Goal: Information Seeking & Learning: Learn about a topic

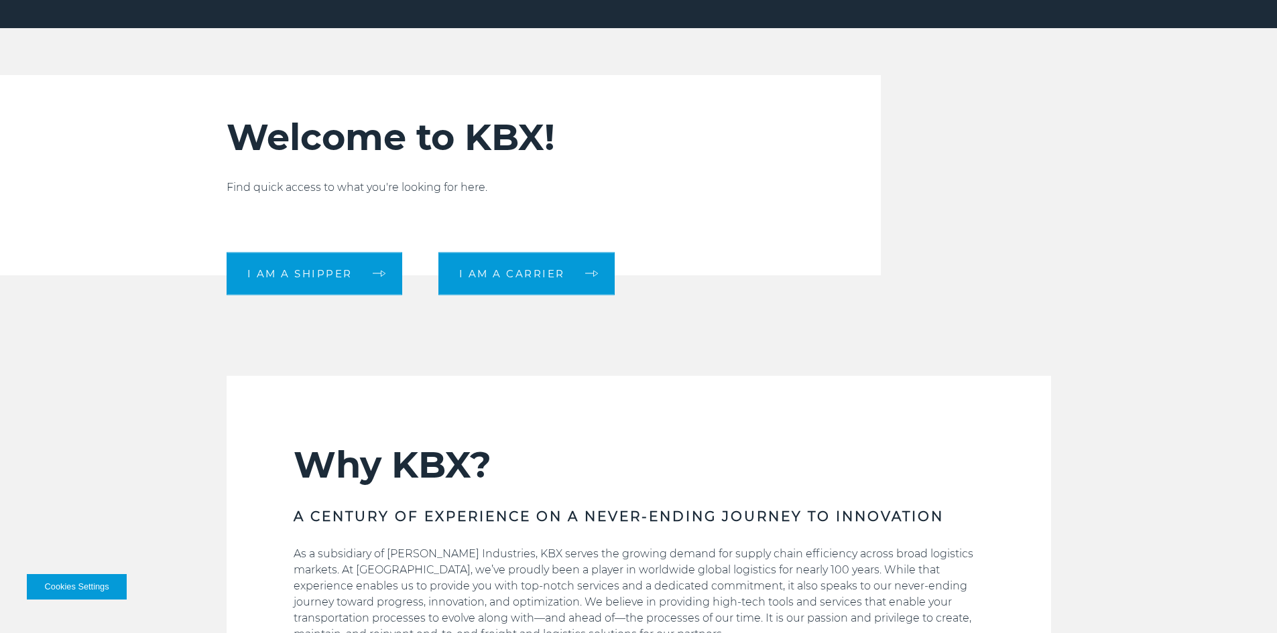
scroll to position [236, 0]
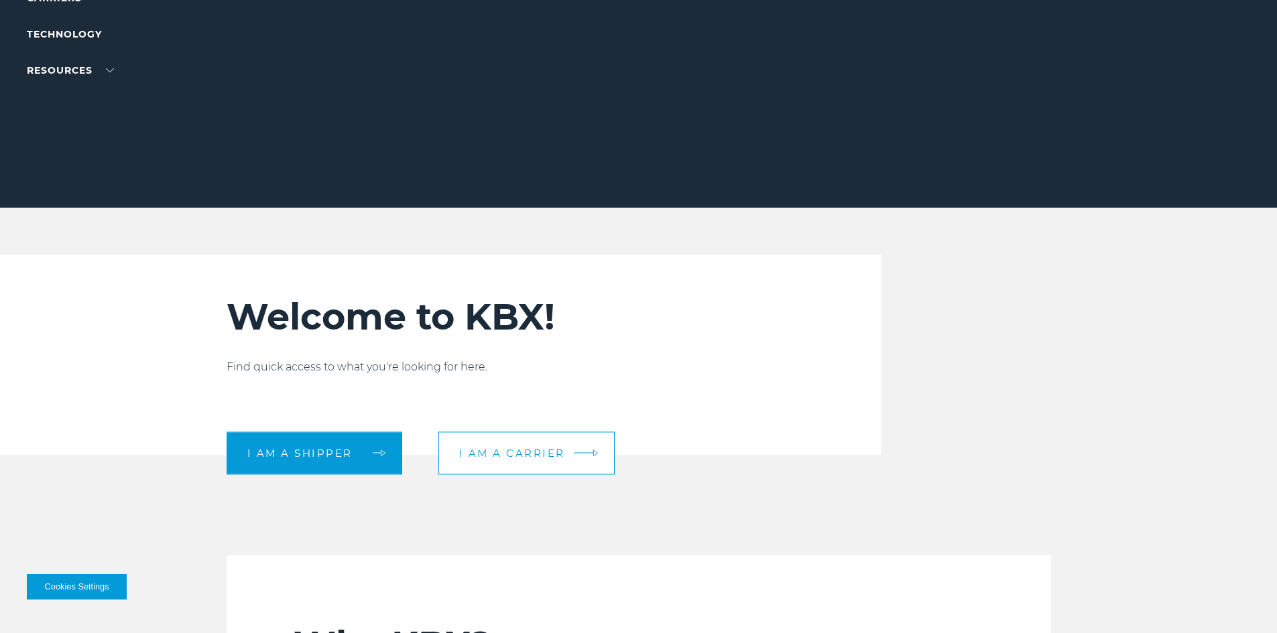
click at [557, 461] on link "I am a carrier" at bounding box center [526, 453] width 176 height 43
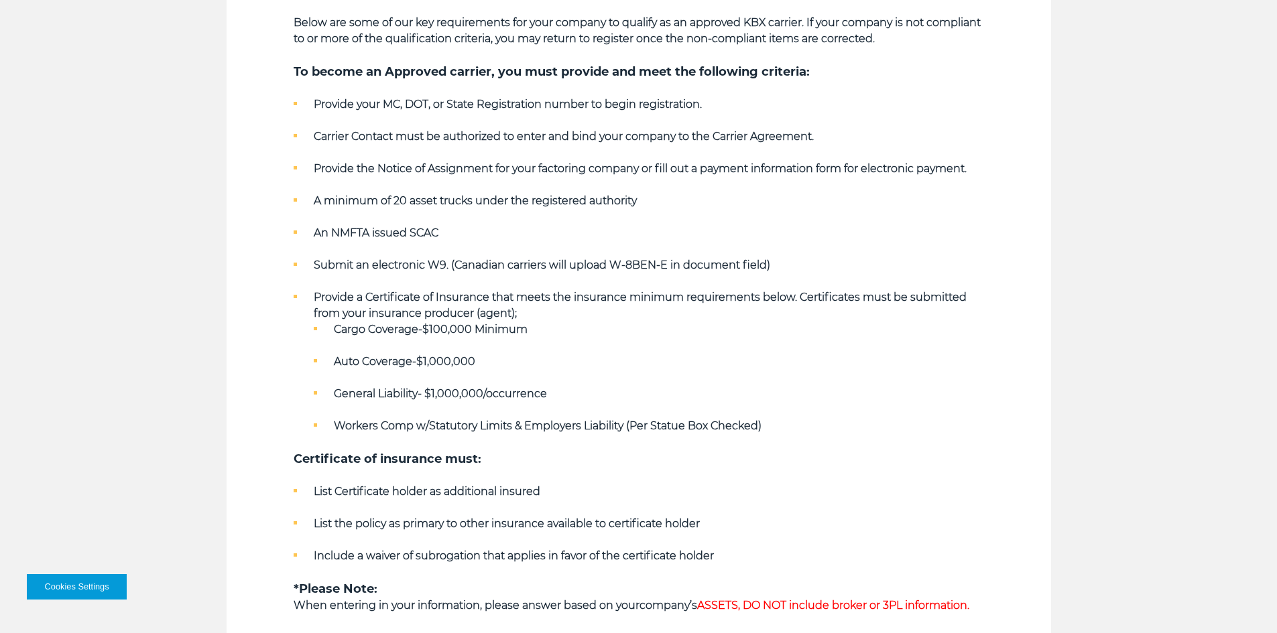
scroll to position [871, 0]
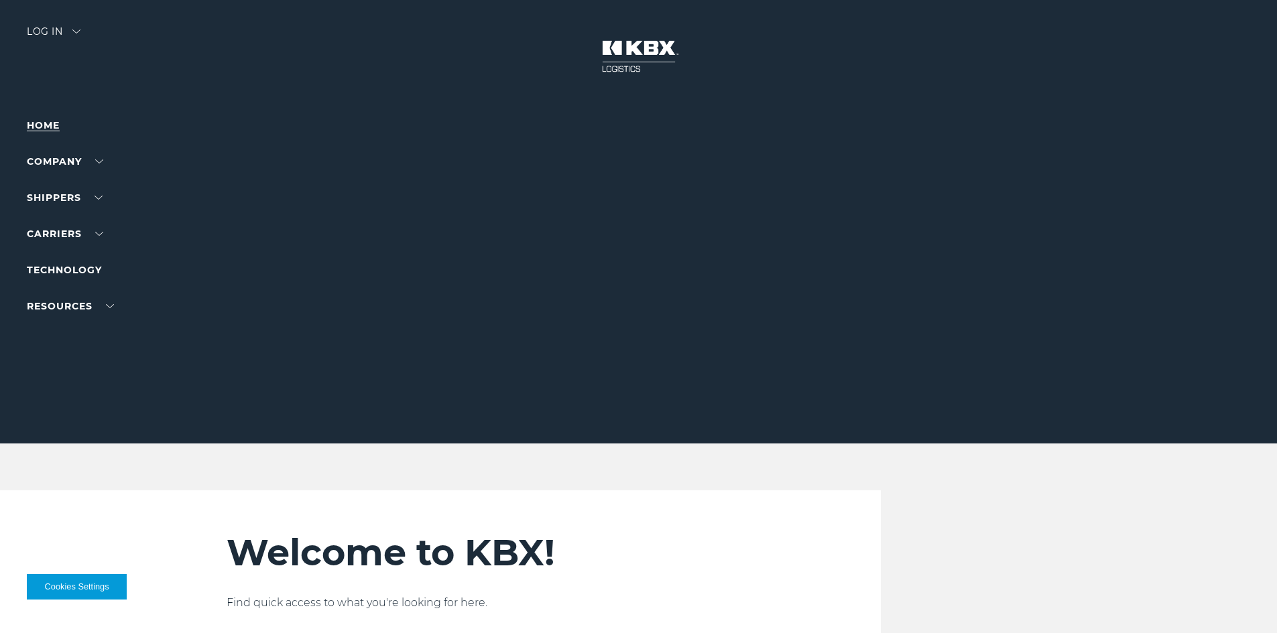
click at [50, 121] on link "Home" at bounding box center [43, 125] width 33 height 12
click at [51, 120] on link "Home" at bounding box center [43, 125] width 33 height 12
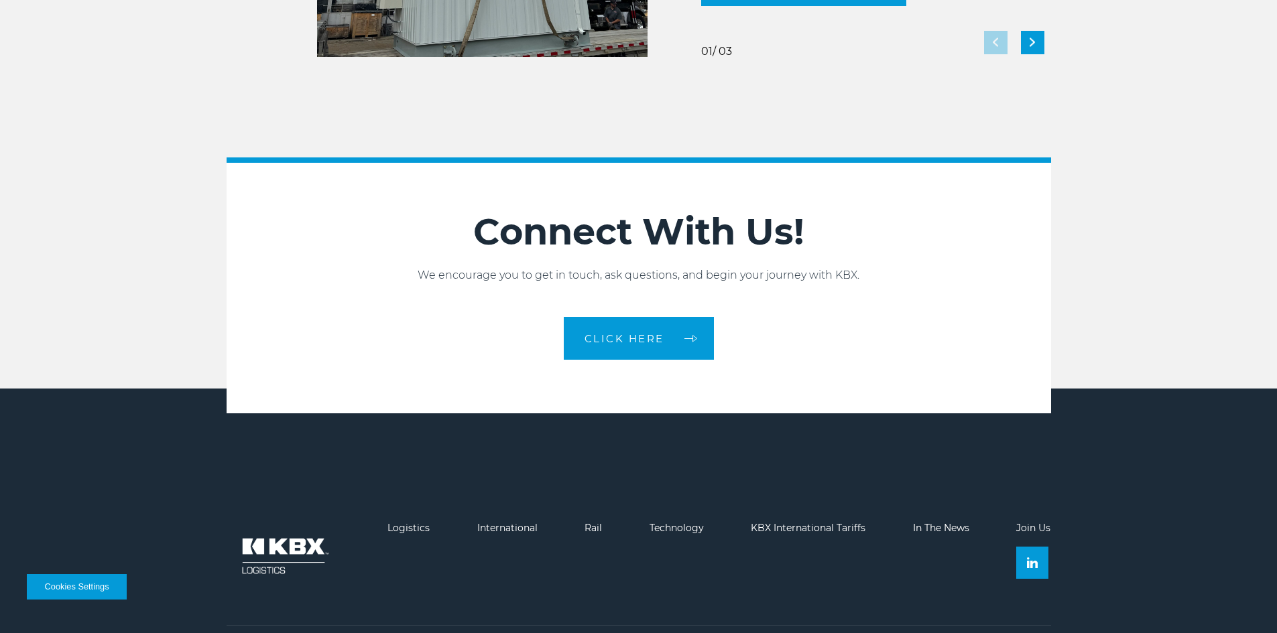
scroll to position [2917, 0]
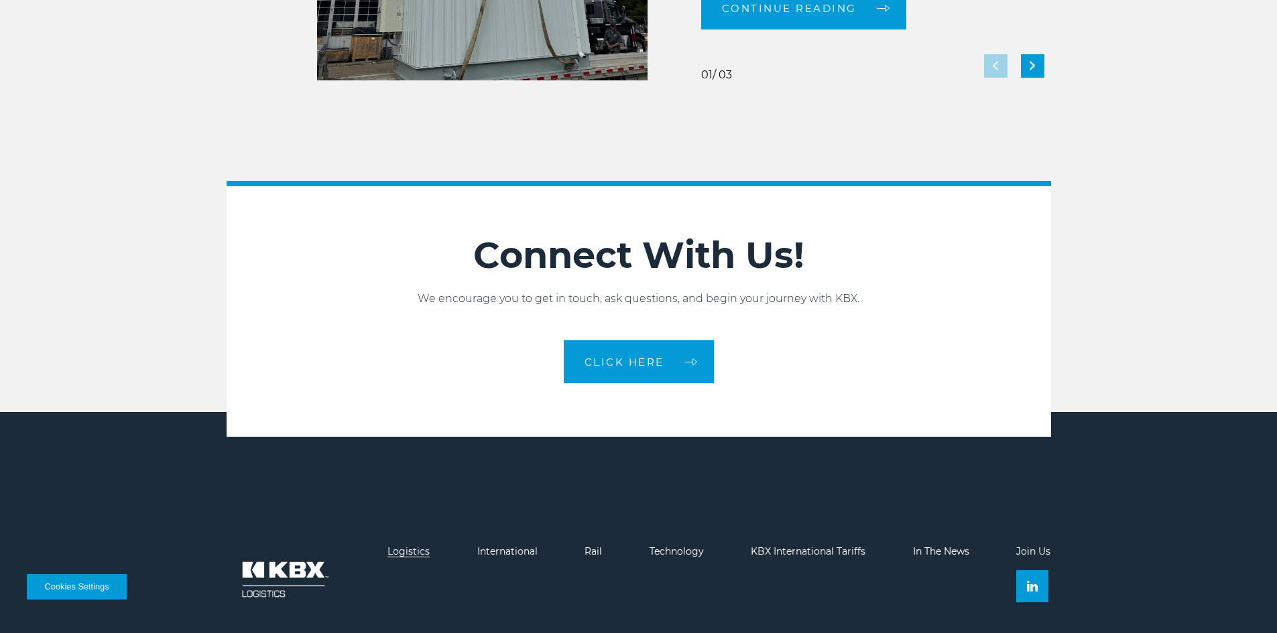
click at [418, 552] on link "Logistics" at bounding box center [408, 552] width 42 height 12
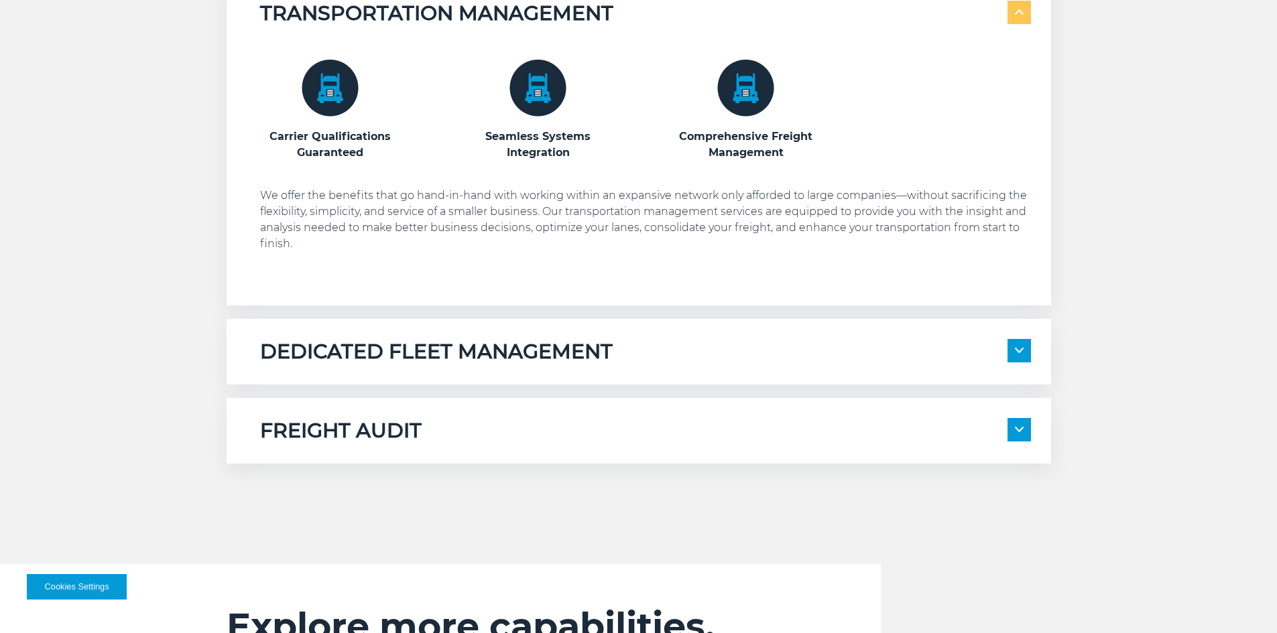
scroll to position [938, 0]
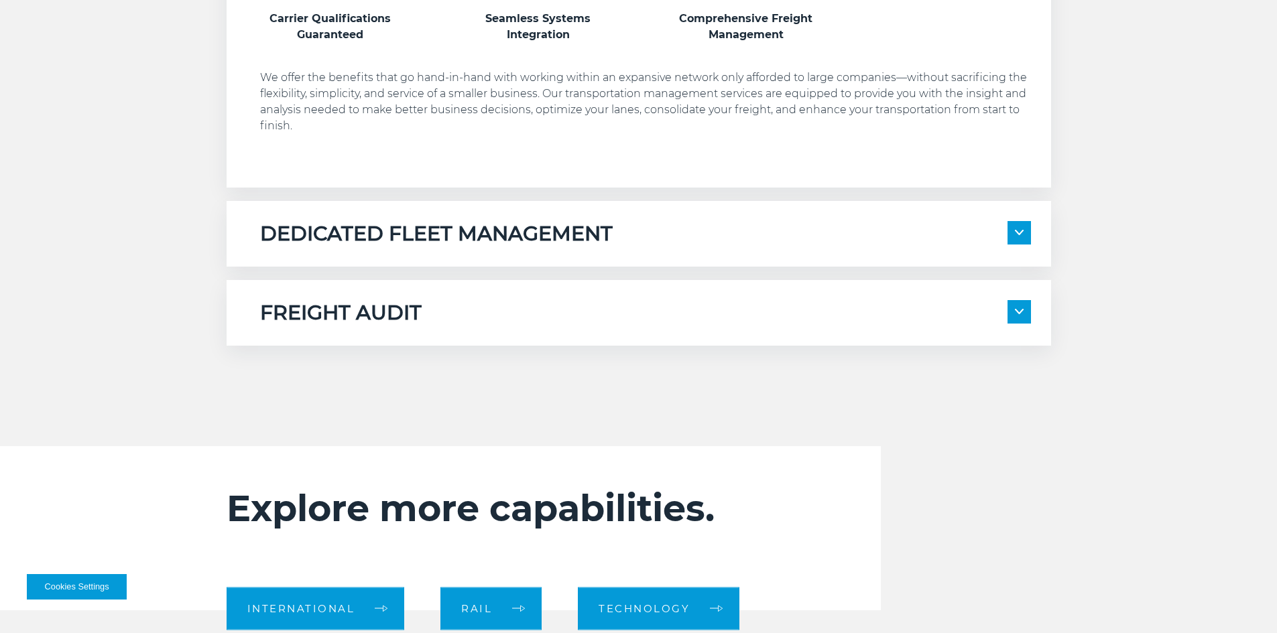
click at [1009, 237] on span at bounding box center [1018, 232] width 23 height 23
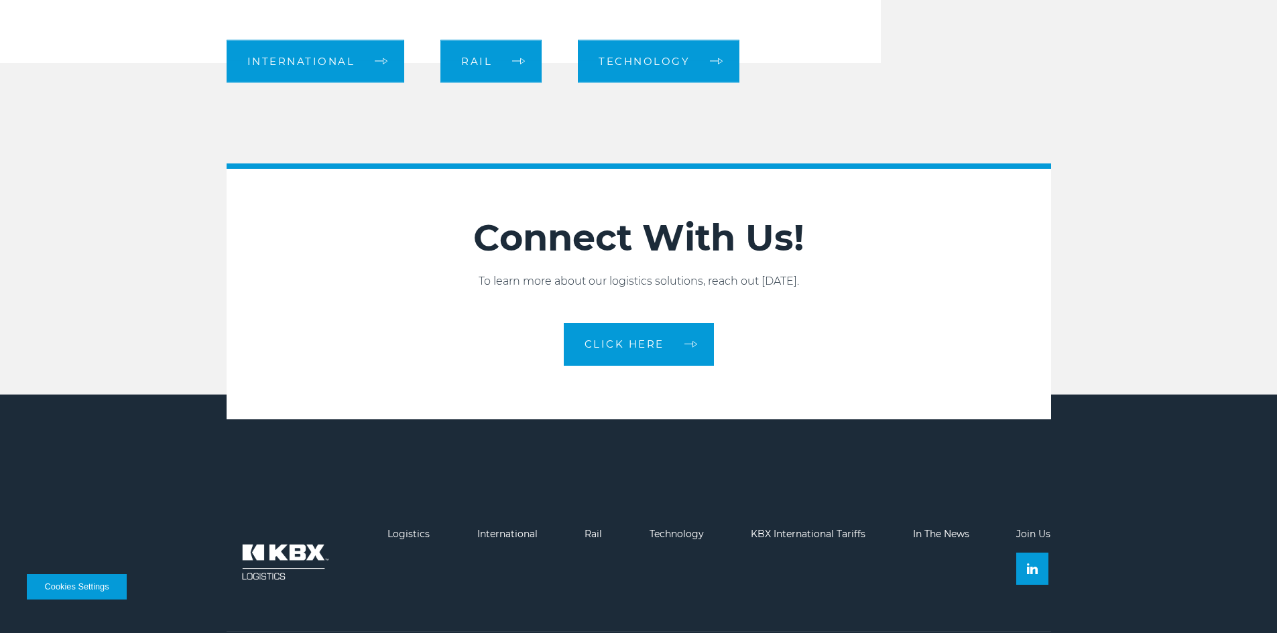
scroll to position [1779, 0]
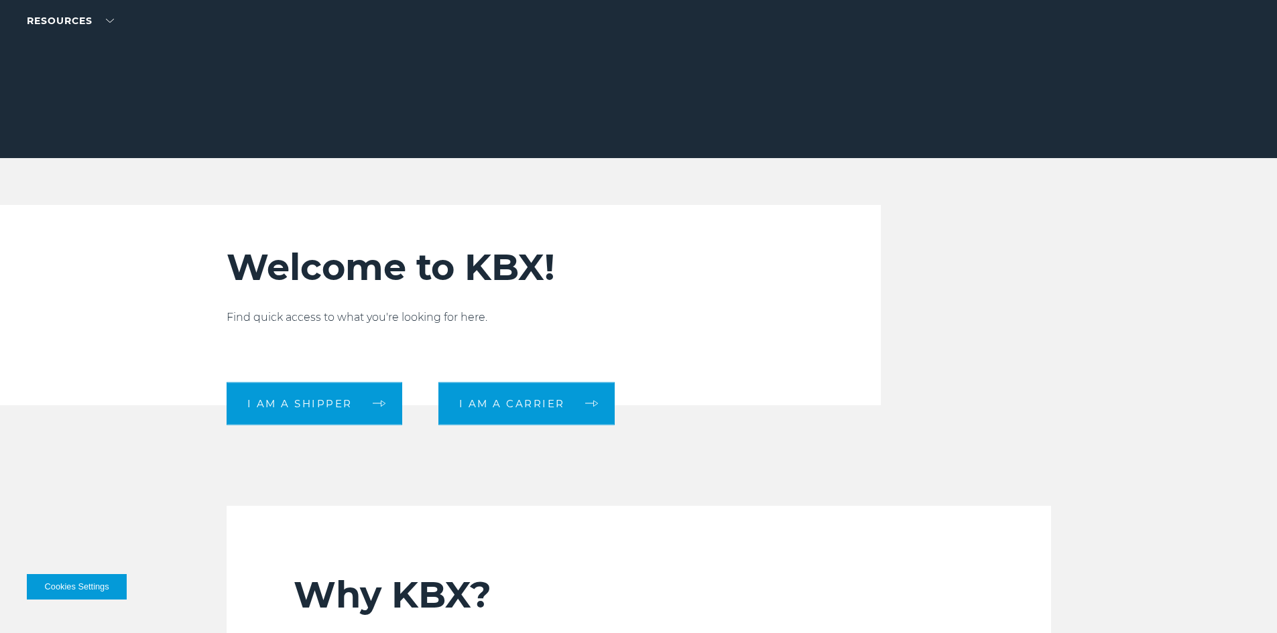
scroll to position [268, 0]
